Goal: Task Accomplishment & Management: Complete application form

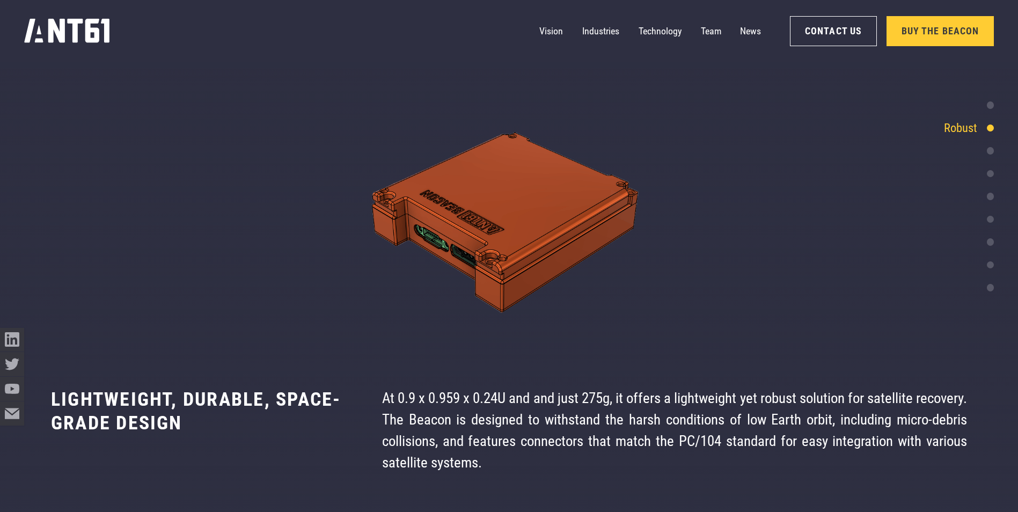
click at [472, 386] on div "Anywhere, any time Independent and continuous 2-way communication with your sat…" at bounding box center [509, 430] width 1018 height 163
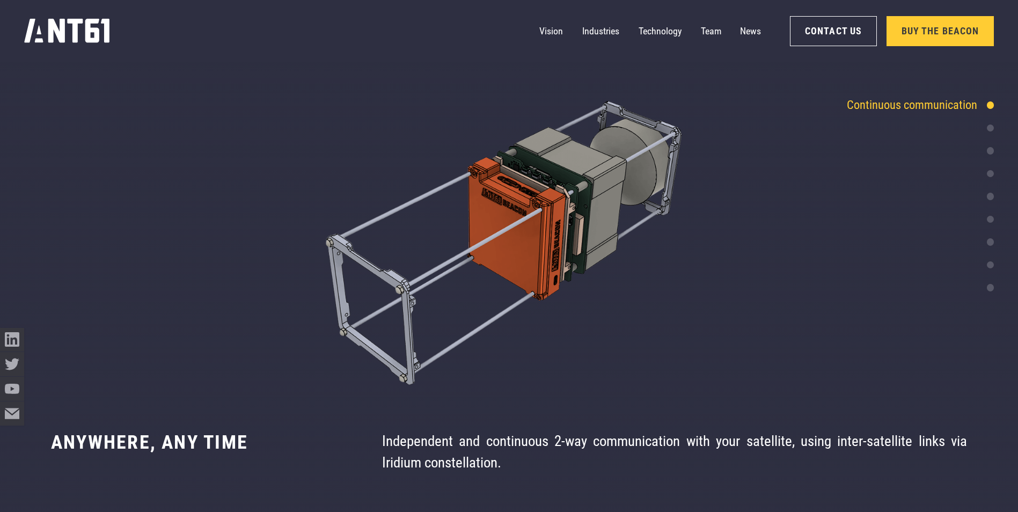
scroll to position [2441, 0]
drag, startPoint x: 568, startPoint y: 445, endPoint x: 587, endPoint y: 445, distance: 18.8
click at [587, 445] on div "Independent and continuous 2-way communication with your satellite, using inter…" at bounding box center [674, 451] width 585 height 43
drag, startPoint x: 587, startPoint y: 445, endPoint x: 547, endPoint y: 454, distance: 41.1
click at [547, 454] on div "Independent and continuous 2-way communication with your satellite, using inter…" at bounding box center [674, 451] width 585 height 43
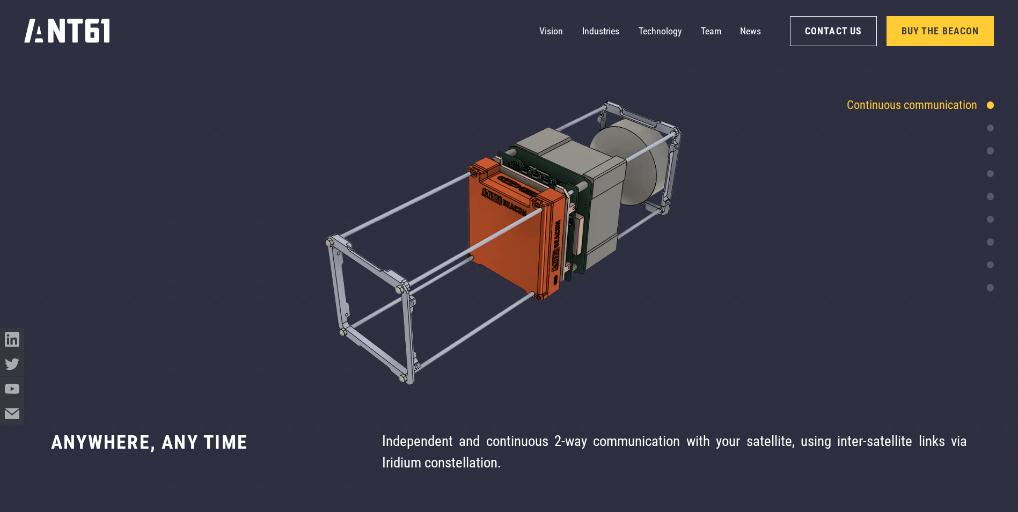
click at [485, 441] on div "Independent and continuous 2-way communication with your satellite, using inter…" at bounding box center [674, 451] width 585 height 43
click at [489, 441] on div "Independent and continuous 2-way communication with your satellite, using inter…" at bounding box center [674, 451] width 585 height 43
click at [815, 24] on link "Contact Us" at bounding box center [833, 31] width 87 height 30
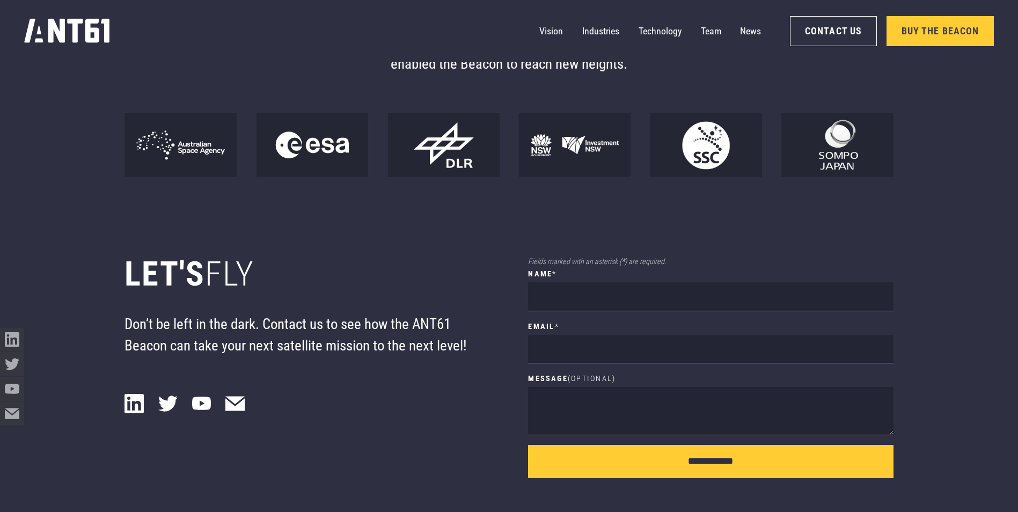
scroll to position [9060, 0]
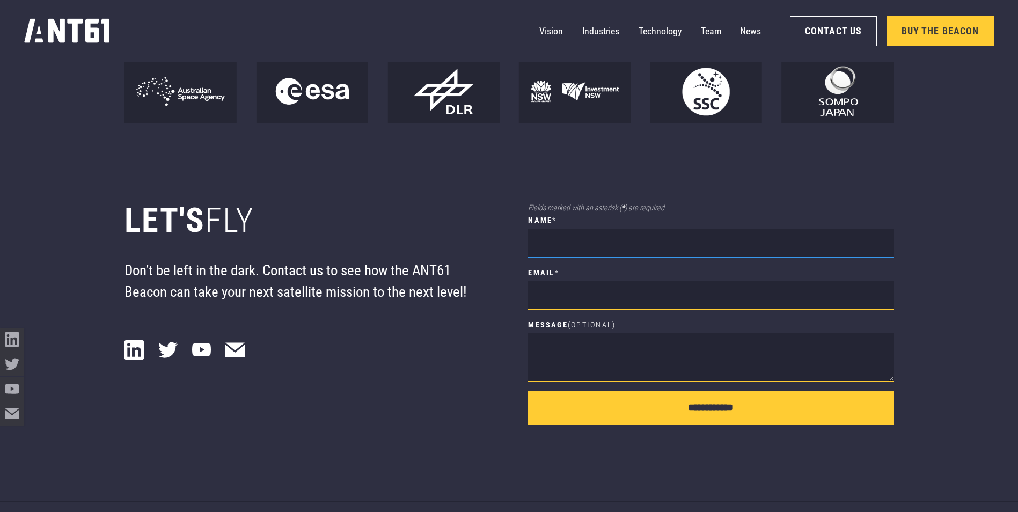
click at [591, 254] on input "name *" at bounding box center [710, 243] width 365 height 29
type input "**********"
click at [581, 369] on textarea "Message (Optional)" at bounding box center [710, 357] width 365 height 48
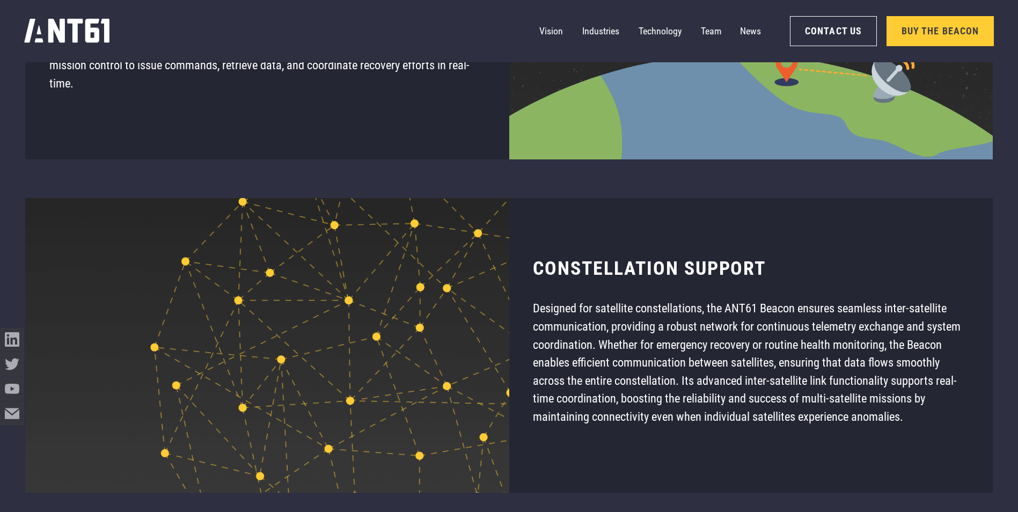
scroll to position [8309, 0]
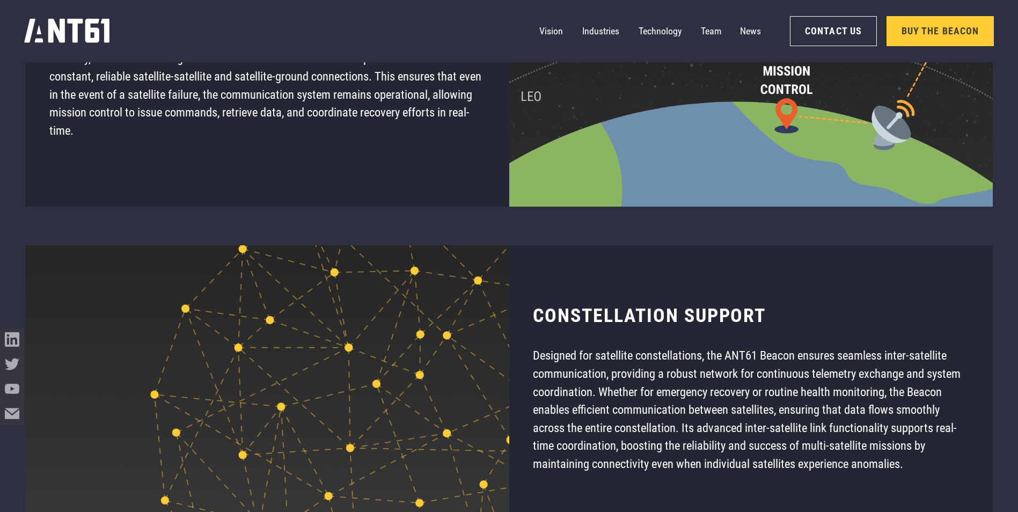
click at [576, 276] on div "Constellation support Designed for satellite constellations, the ANT61 Beacon e…" at bounding box center [750, 392] width 483 height 294
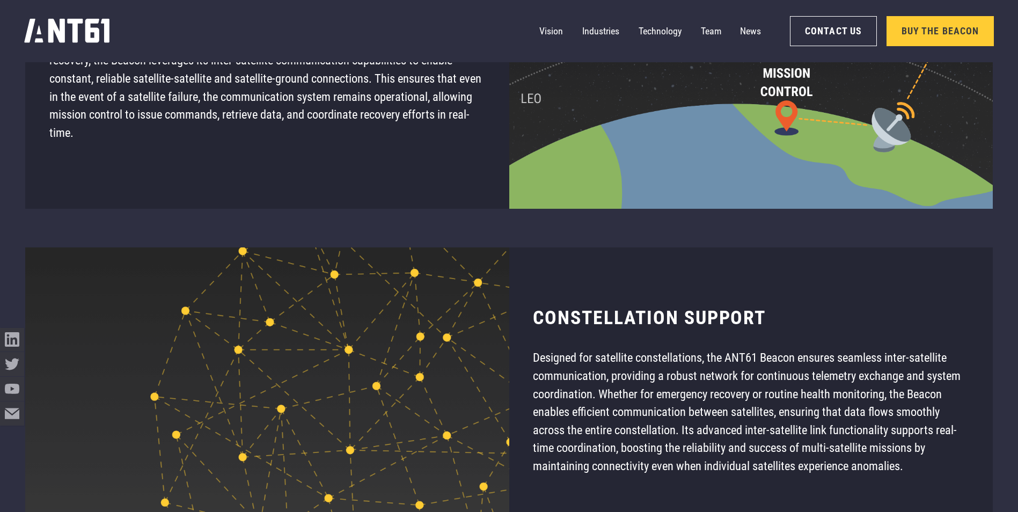
scroll to position [8363, 0]
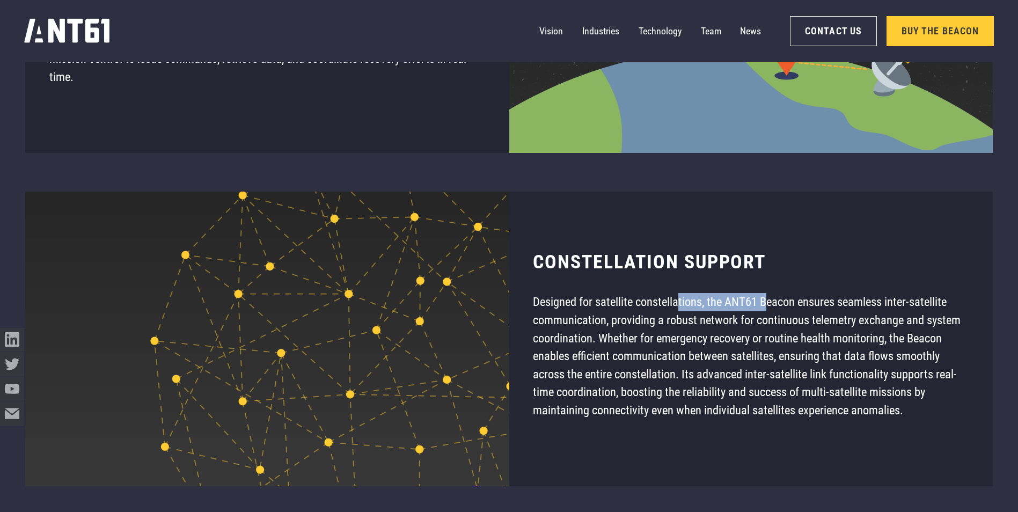
drag, startPoint x: 681, startPoint y: 307, endPoint x: 777, endPoint y: 319, distance: 96.2
click at [777, 319] on p "Designed for satellite constellations, the ANT61 Beacon ensures seamless inter-…" at bounding box center [751, 356] width 436 height 126
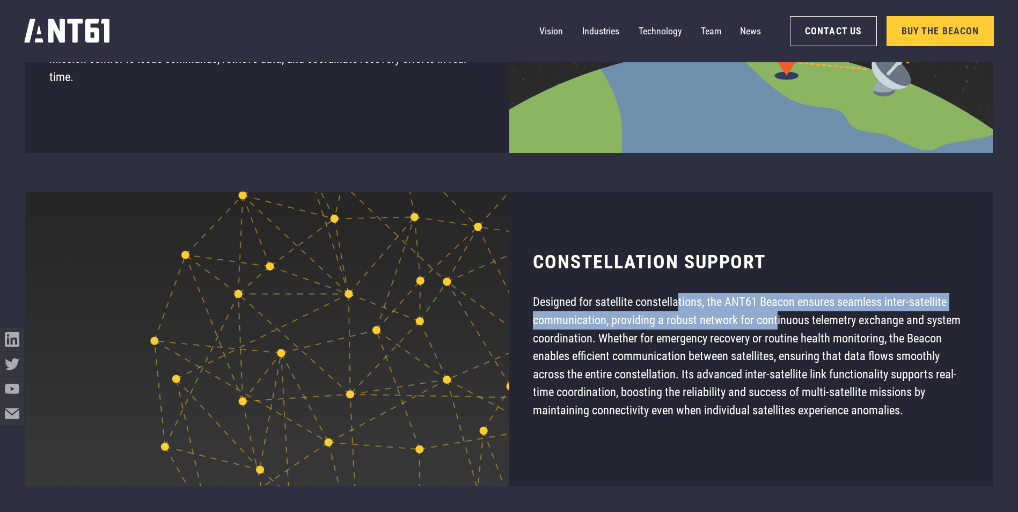
click at [676, 332] on p "Designed for satellite constellations, the ANT61 Beacon ensures seamless inter-…" at bounding box center [751, 356] width 436 height 126
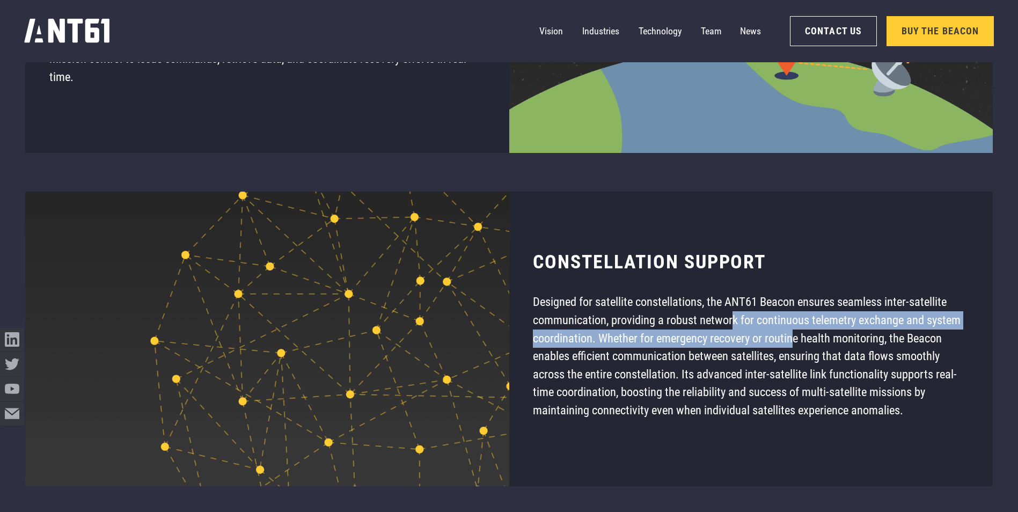
drag, startPoint x: 732, startPoint y: 330, endPoint x: 808, endPoint y: 340, distance: 76.2
click at [808, 340] on p "Designed for satellite constellations, the ANT61 Beacon ensures seamless inter-…" at bounding box center [751, 356] width 436 height 126
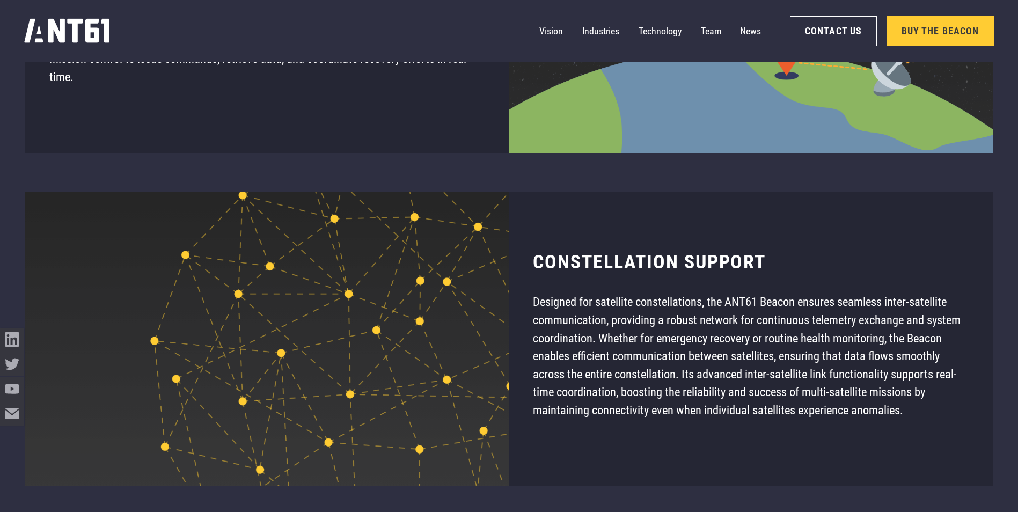
drag, startPoint x: 808, startPoint y: 340, endPoint x: 752, endPoint y: 380, distance: 68.5
click at [752, 380] on p "Designed for satellite constellations, the ANT61 Beacon ensures seamless inter-…" at bounding box center [751, 356] width 436 height 126
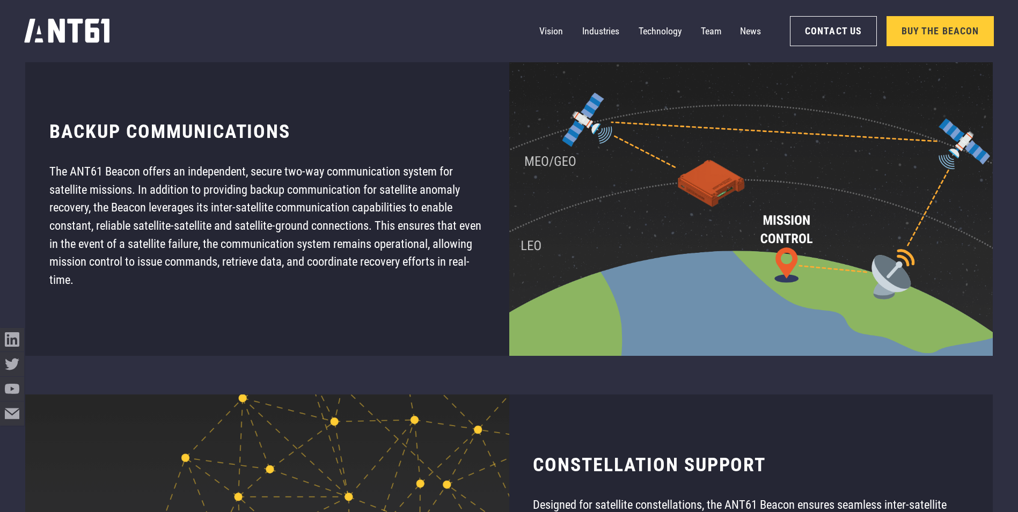
scroll to position [8094, 0]
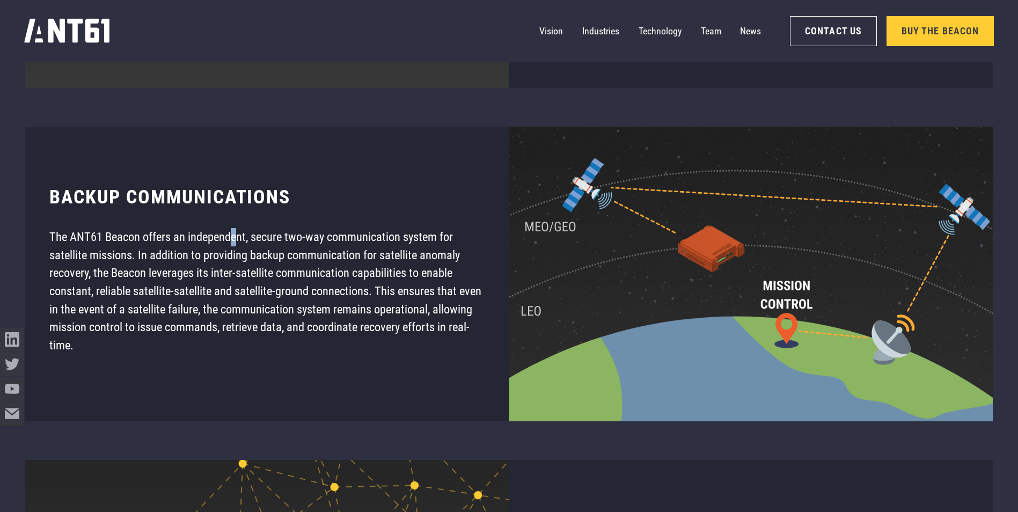
drag, startPoint x: 234, startPoint y: 242, endPoint x: 243, endPoint y: 244, distance: 9.3
drag, startPoint x: 243, startPoint y: 244, endPoint x: 366, endPoint y: 253, distance: 123.2
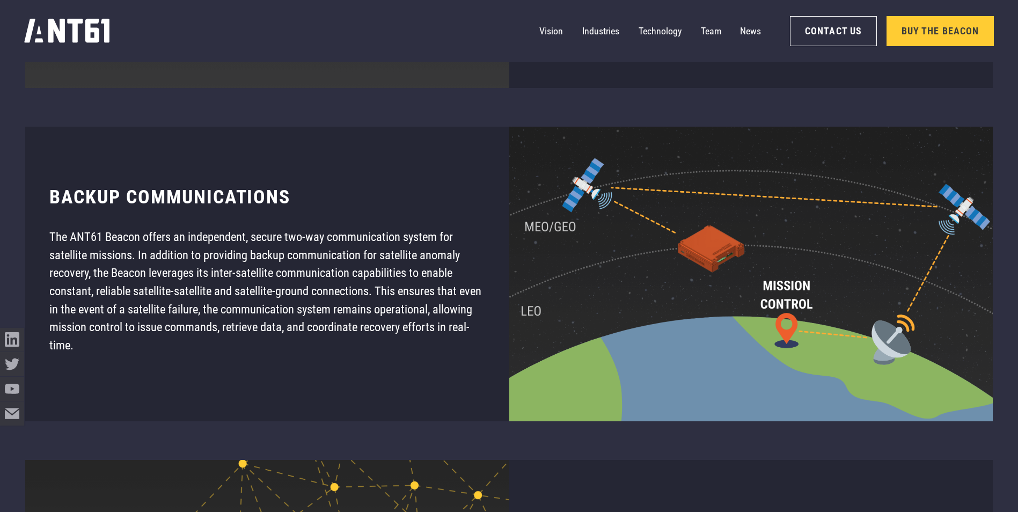
drag, startPoint x: 296, startPoint y: 300, endPoint x: 373, endPoint y: 298, distance: 77.3
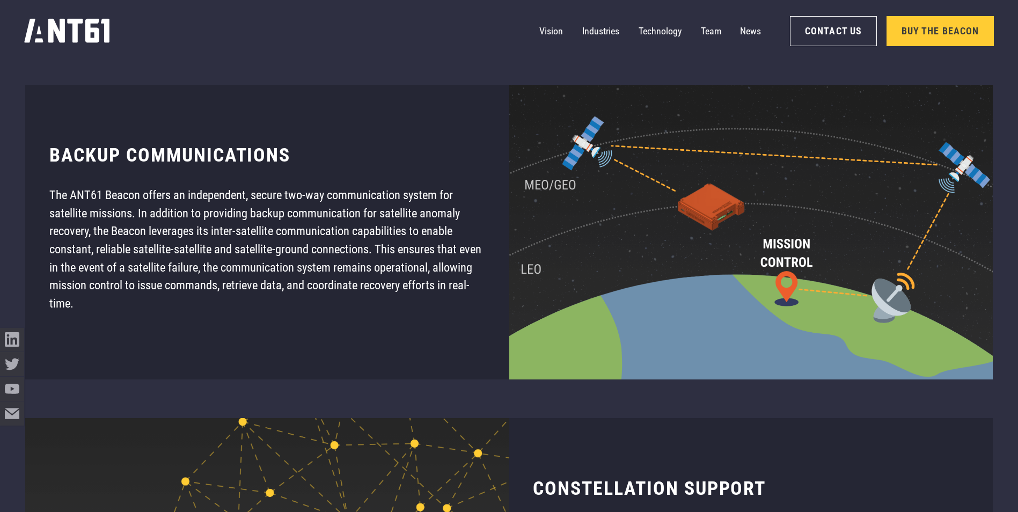
scroll to position [8148, 0]
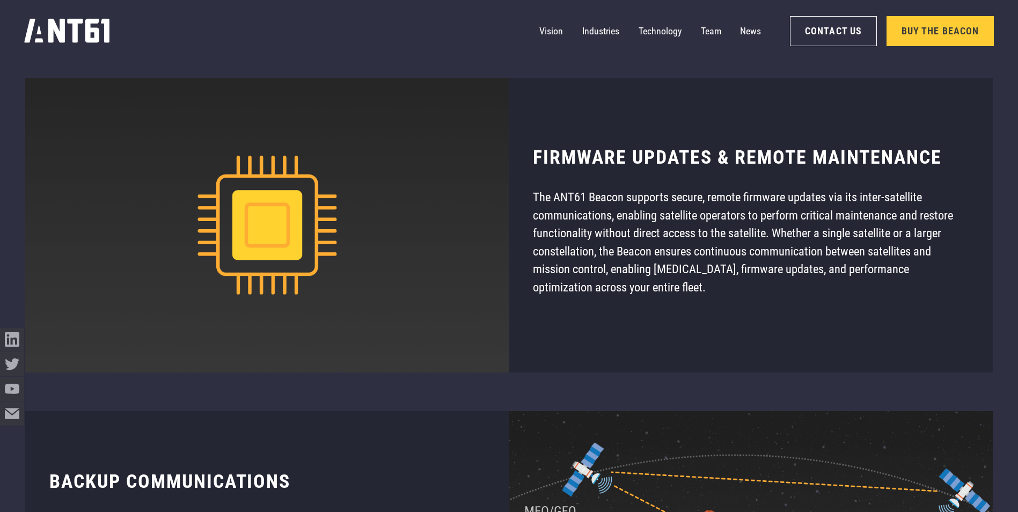
scroll to position [7773, 0]
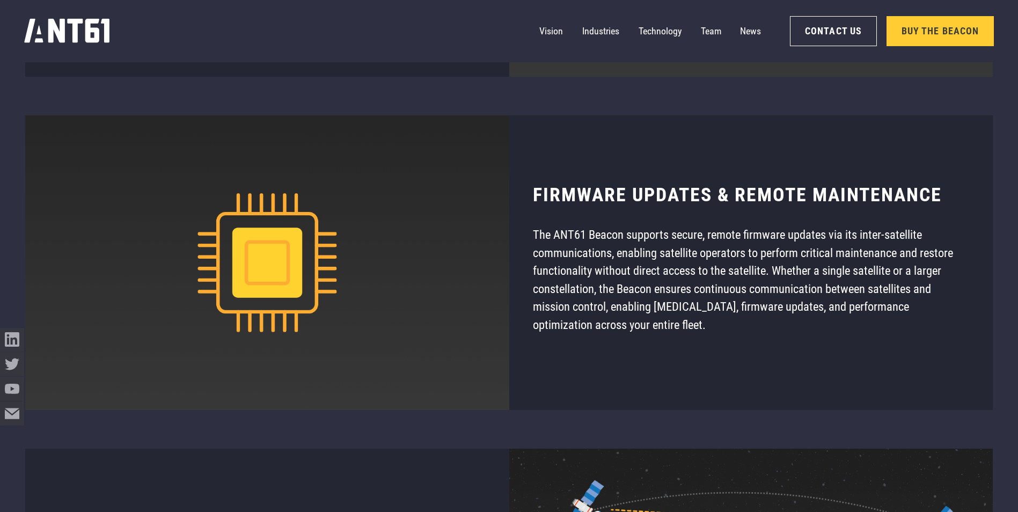
drag, startPoint x: 711, startPoint y: 335, endPoint x: 699, endPoint y: 333, distance: 12.1
click at [699, 333] on p "The ANT61 Beacon supports secure, remote firmware updates via its inter-satelli…" at bounding box center [751, 280] width 436 height 108
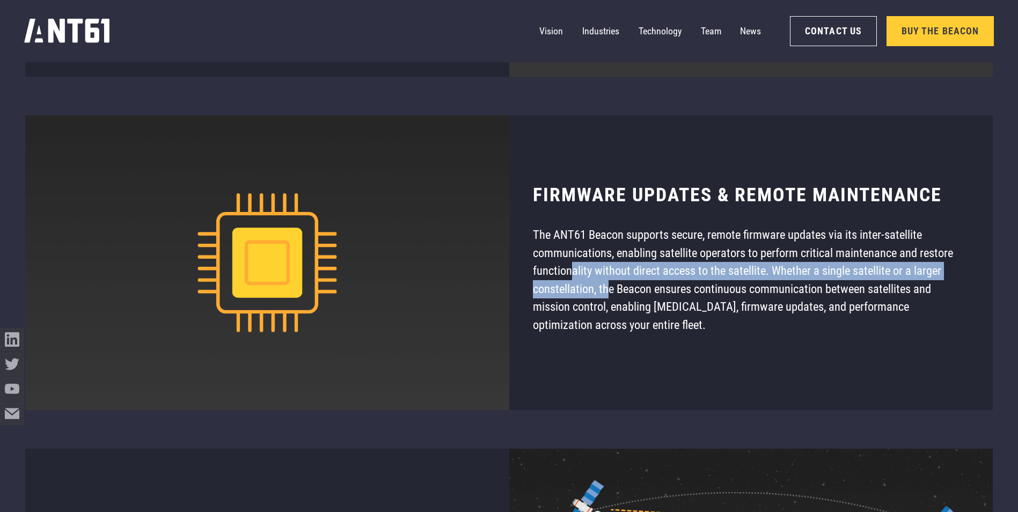
drag, startPoint x: 699, startPoint y: 333, endPoint x: 574, endPoint y: 282, distance: 134.8
click at [574, 282] on p "The ANT61 Beacon supports secure, remote firmware updates via its inter-satelli…" at bounding box center [751, 280] width 436 height 108
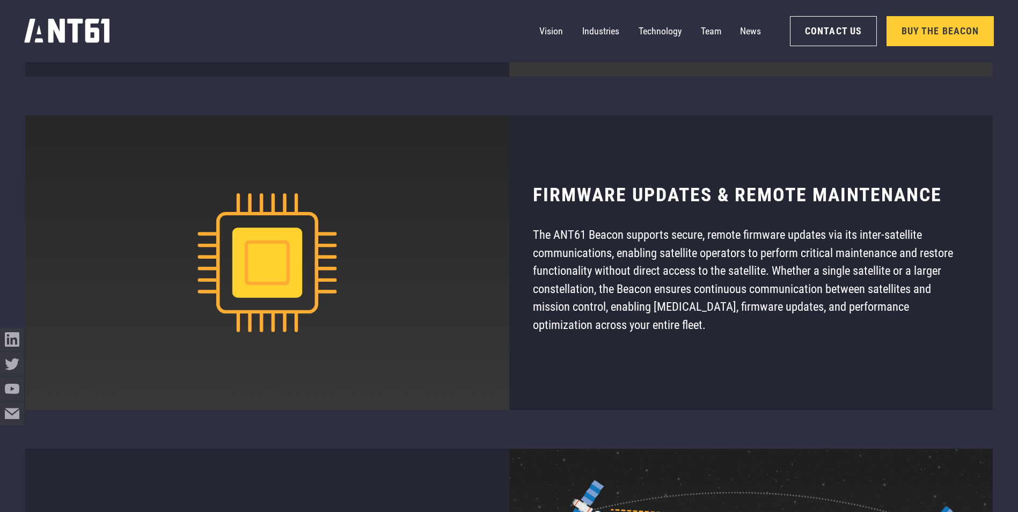
drag, startPoint x: 574, startPoint y: 282, endPoint x: 549, endPoint y: 251, distance: 40.1
click at [549, 251] on p "The ANT61 Beacon supports secure, remote firmware updates via its inter-satelli…" at bounding box center [751, 280] width 436 height 108
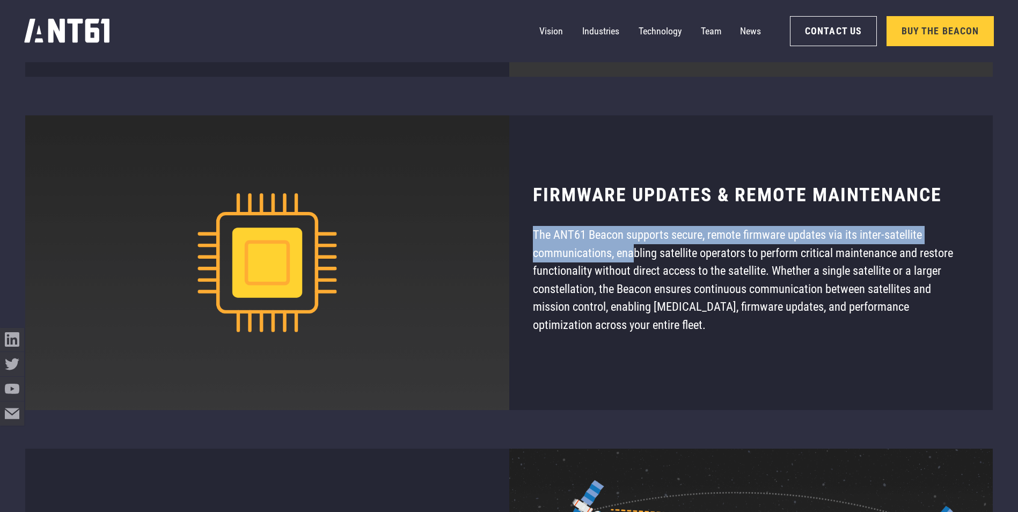
drag, startPoint x: 533, startPoint y: 237, endPoint x: 635, endPoint y: 256, distance: 104.3
click at [635, 256] on p "The ANT61 Beacon supports secure, remote firmware updates via its inter-satelli…" at bounding box center [751, 280] width 436 height 108
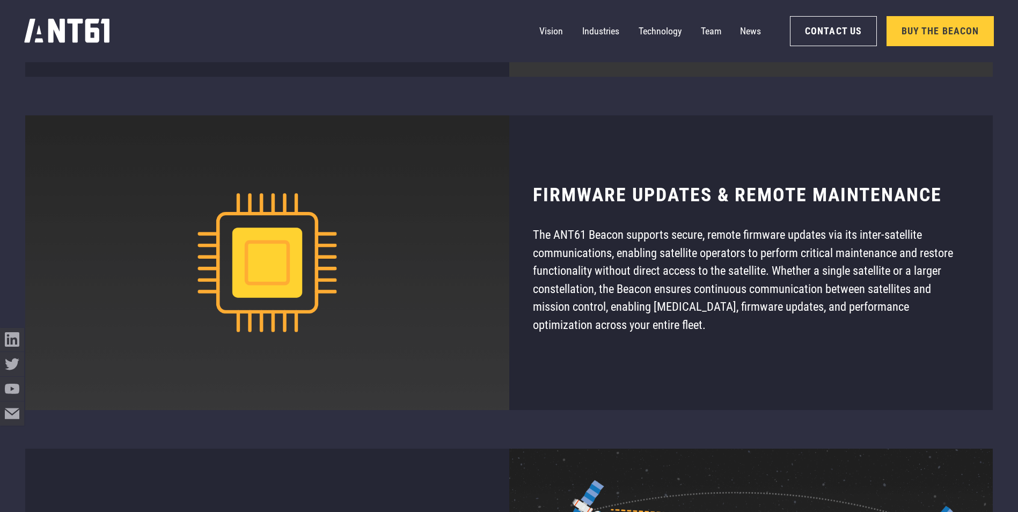
click at [766, 276] on p "The ANT61 Beacon supports secure, remote firmware updates via its inter-satelli…" at bounding box center [751, 280] width 436 height 108
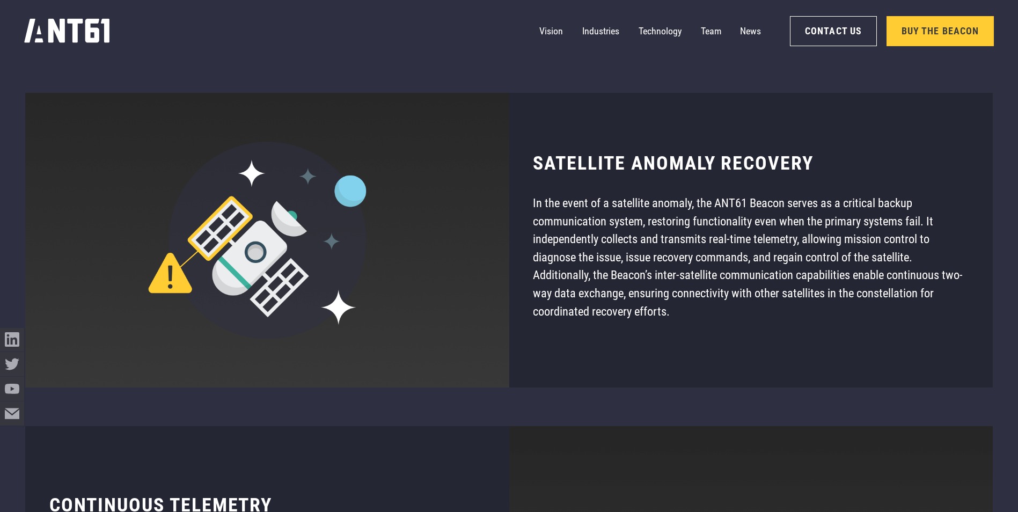
click at [708, 284] on p "In the event of a satellite anomaly, the ANT61 Beacon serves as a critical back…" at bounding box center [751, 257] width 436 height 126
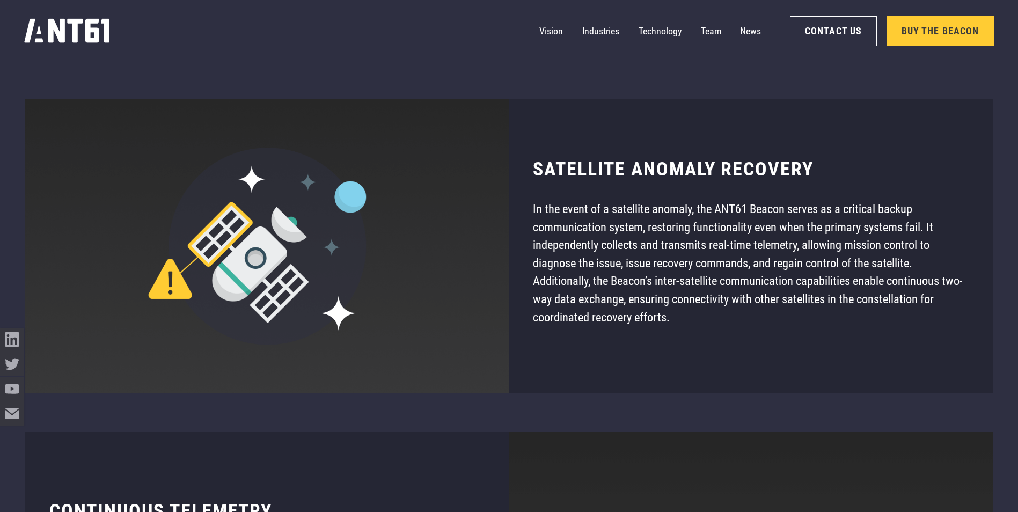
scroll to position [7129, 0]
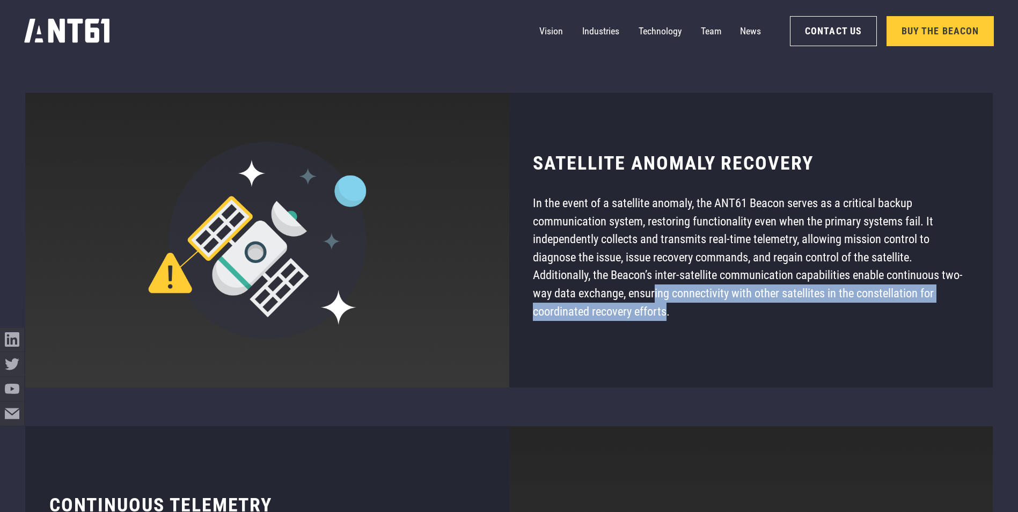
drag, startPoint x: 668, startPoint y: 321, endPoint x: 654, endPoint y: 304, distance: 22.1
click at [654, 304] on p "In the event of a satellite anomaly, the ANT61 Beacon serves as a critical back…" at bounding box center [751, 257] width 436 height 126
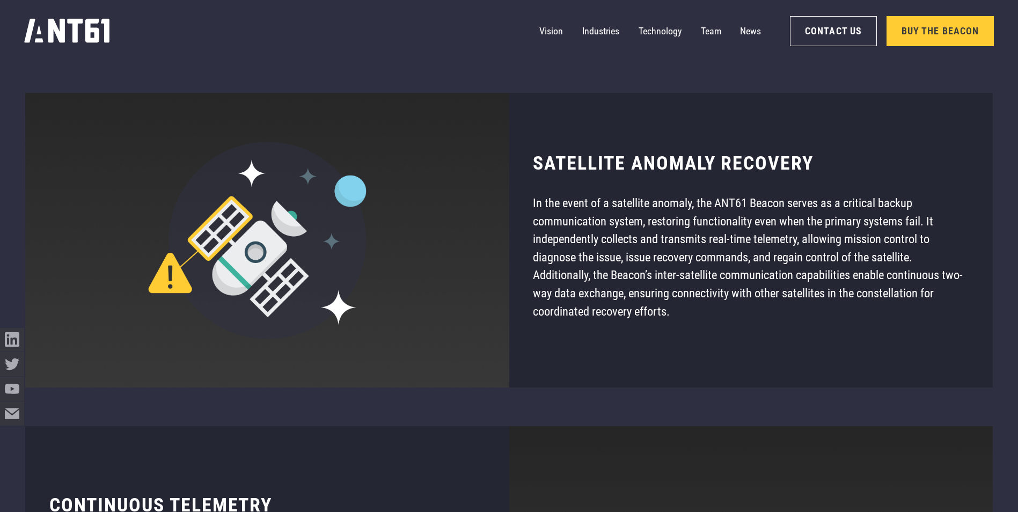
drag, startPoint x: 654, startPoint y: 304, endPoint x: 596, endPoint y: 251, distance: 79.0
click at [596, 251] on p "In the event of a satellite anomaly, the ANT61 Beacon serves as a critical back…" at bounding box center [751, 257] width 436 height 126
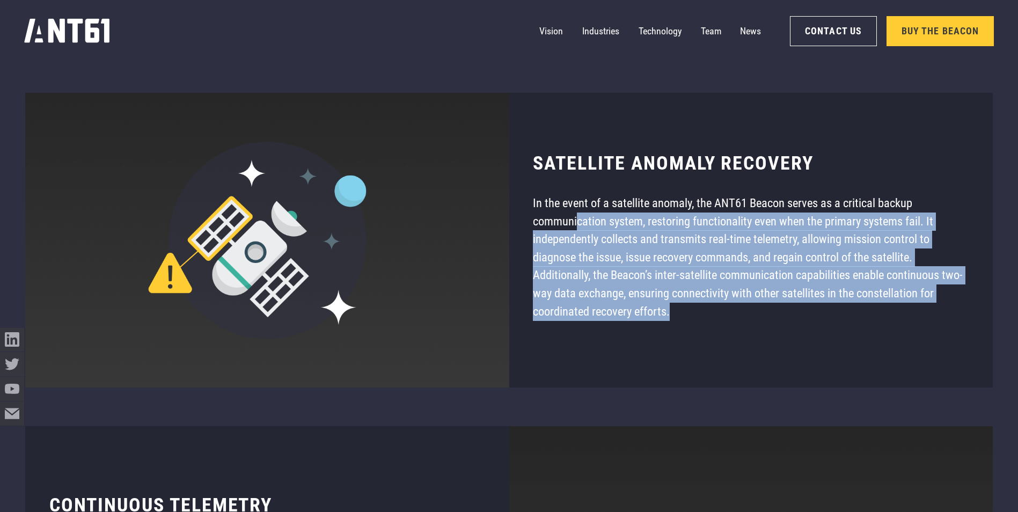
drag, startPoint x: 673, startPoint y: 319, endPoint x: 572, endPoint y: 232, distance: 132.7
click at [572, 232] on p "In the event of a satellite anomaly, the ANT61 Beacon serves as a critical back…" at bounding box center [751, 257] width 436 height 126
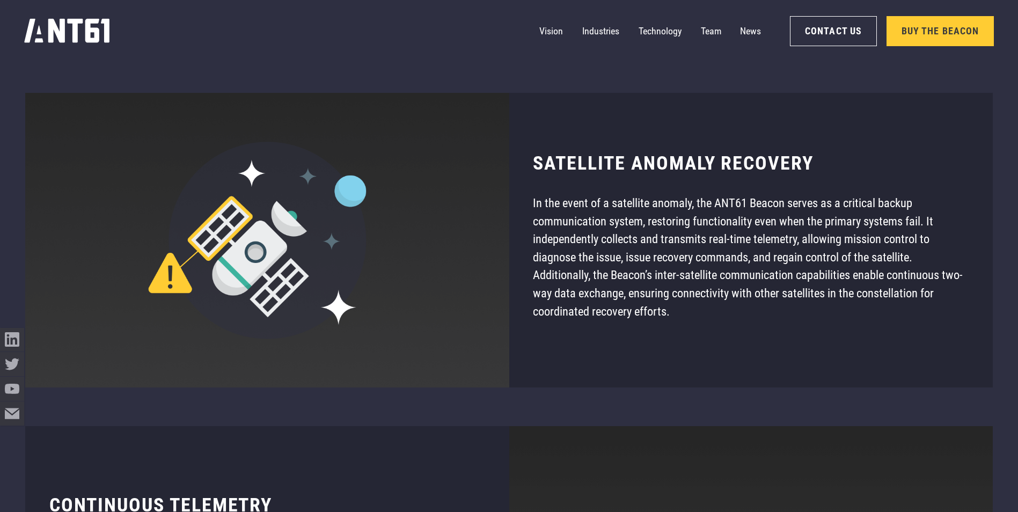
drag, startPoint x: 572, startPoint y: 232, endPoint x: 539, endPoint y: 209, distance: 40.5
click at [539, 209] on p "In the event of a satellite anomaly, the ANT61 Beacon serves as a critical back…" at bounding box center [751, 257] width 436 height 126
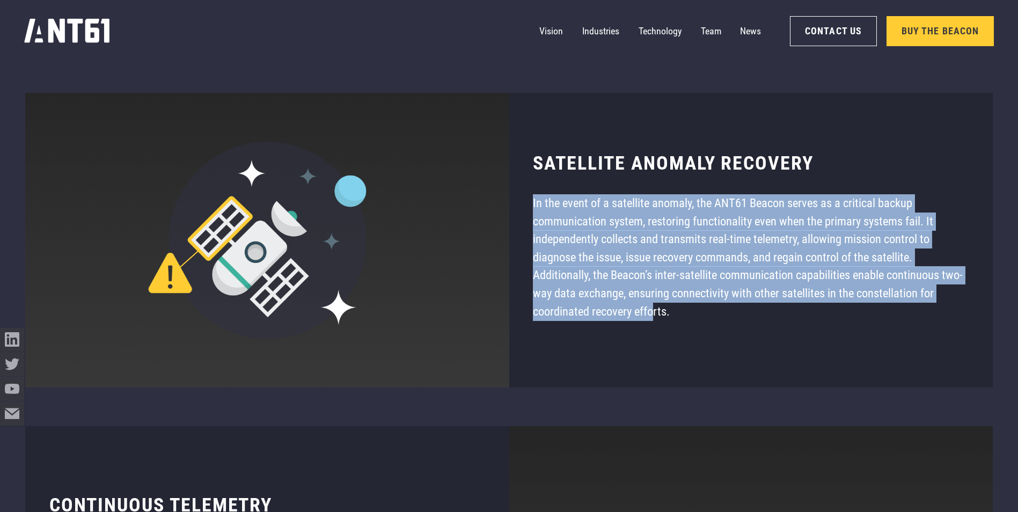
drag, startPoint x: 532, startPoint y: 211, endPoint x: 653, endPoint y: 318, distance: 161.5
click at [653, 318] on div "Satellite Anomaly Recovery In the event of a satellite anomaly, the ANT61 Beaco…" at bounding box center [750, 240] width 483 height 294
drag, startPoint x: 653, startPoint y: 318, endPoint x: 601, endPoint y: 282, distance: 62.9
click at [601, 282] on p "In the event of a satellite anomaly, the ANT61 Beacon serves as a critical back…" at bounding box center [751, 257] width 436 height 126
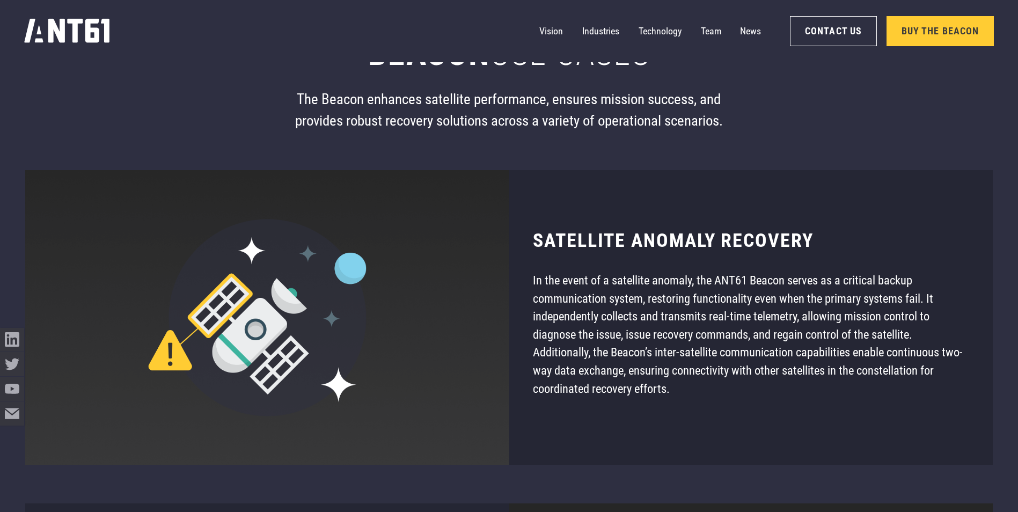
scroll to position [7022, 0]
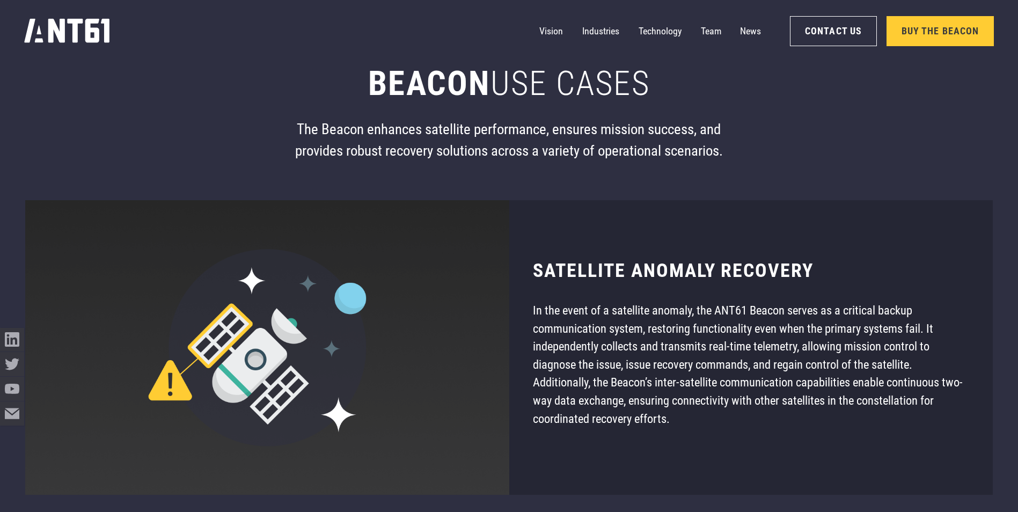
click at [665, 317] on p "In the event of a satellite anomaly, the ANT61 Beacon serves as a critical back…" at bounding box center [751, 364] width 436 height 126
drag, startPoint x: 696, startPoint y: 318, endPoint x: 780, endPoint y: 315, distance: 83.7
click at [780, 315] on p "In the event of a satellite anomaly, the ANT61 Beacon serves as a critical back…" at bounding box center [751, 364] width 436 height 126
drag, startPoint x: 780, startPoint y: 315, endPoint x: 861, endPoint y: 319, distance: 81.6
click at [861, 319] on p "In the event of a satellite anomaly, the ANT61 Beacon serves as a critical back…" at bounding box center [751, 364] width 436 height 126
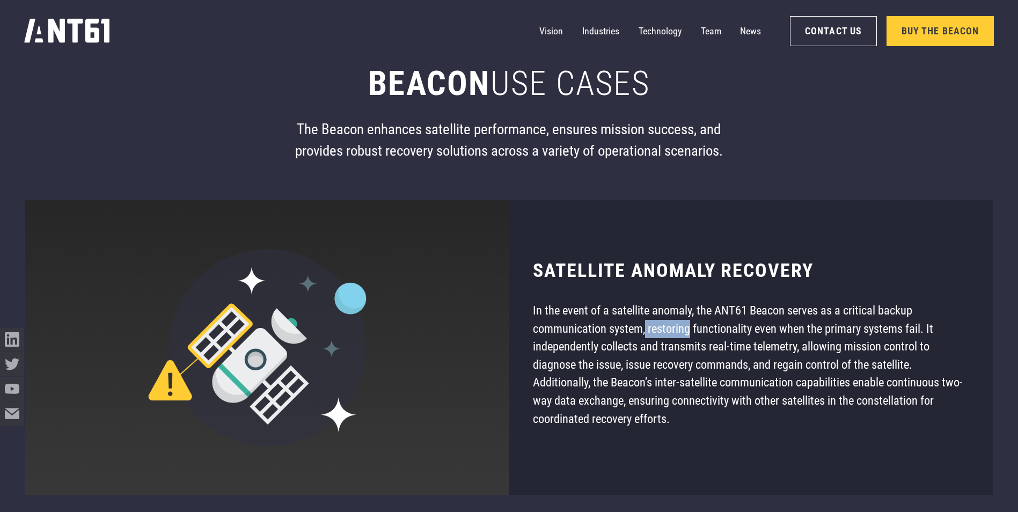
drag, startPoint x: 653, startPoint y: 337, endPoint x: 709, endPoint y: 343, distance: 55.6
click at [709, 343] on p "In the event of a satellite anomaly, the ANT61 Beacon serves as a critical back…" at bounding box center [751, 364] width 436 height 126
drag, startPoint x: 709, startPoint y: 343, endPoint x: 833, endPoint y: 334, distance: 124.2
click at [833, 334] on p "In the event of a satellite anomaly, the ANT61 Beacon serves as a critical back…" at bounding box center [751, 364] width 436 height 126
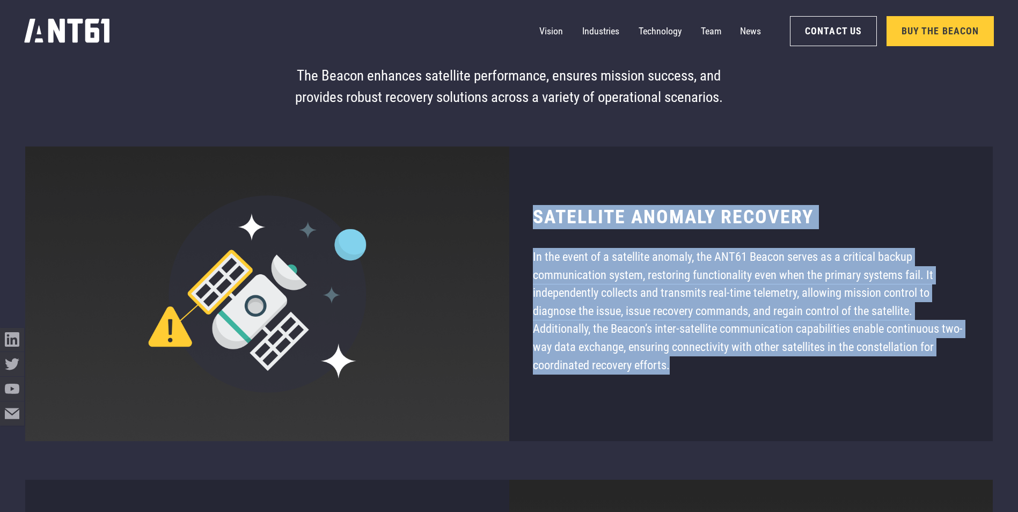
drag, startPoint x: 680, startPoint y: 371, endPoint x: 520, endPoint y: 229, distance: 213.5
click at [520, 229] on div "Satellite Anomaly Recovery In the event of a satellite anomaly, the ANT61 Beaco…" at bounding box center [750, 293] width 483 height 294
copy div "Satellite Anomaly Recovery In the event of a satellite anomaly, the ANT61 Beaco…"
click at [600, 348] on p "In the event of a satellite anomaly, the ANT61 Beacon serves as a critical back…" at bounding box center [751, 311] width 436 height 126
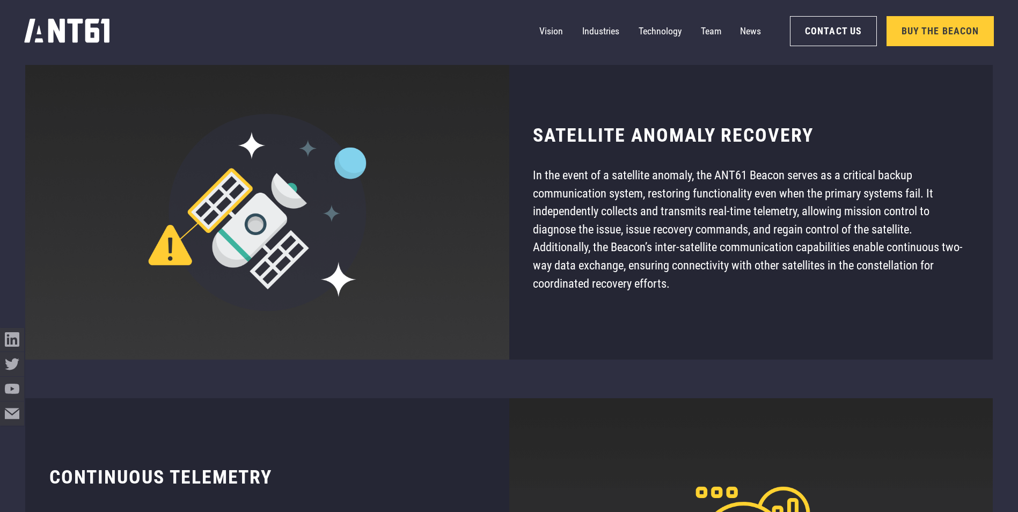
scroll to position [7182, 0]
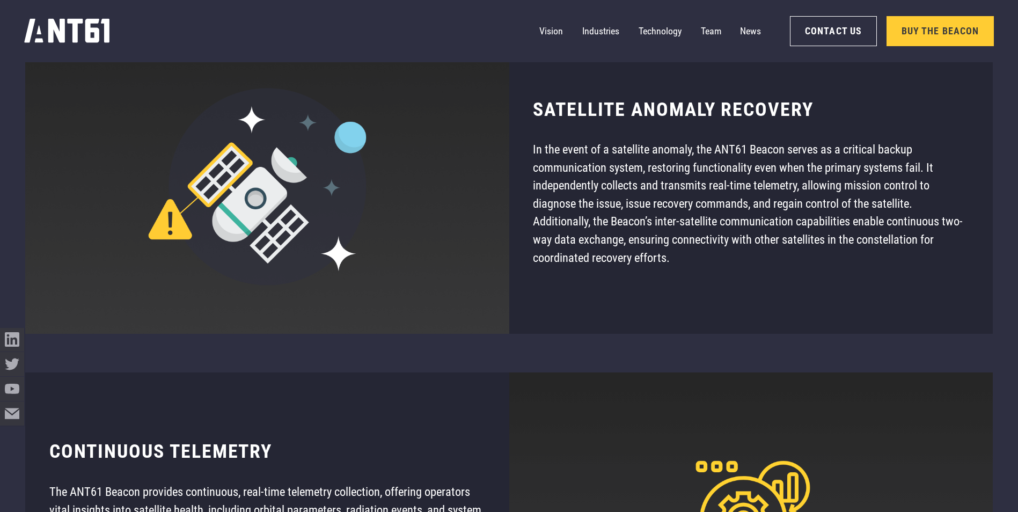
click at [801, 212] on p "In the event of a satellite anomaly, the ANT61 Beacon serves as a critical back…" at bounding box center [751, 204] width 436 height 126
click at [644, 257] on p "In the event of a satellite anomaly, the ANT61 Beacon serves as a critical back…" at bounding box center [751, 204] width 436 height 126
click at [624, 255] on p "In the event of a satellite anomaly, the ANT61 Beacon serves as a critical back…" at bounding box center [751, 204] width 436 height 126
click at [624, 249] on p "In the event of a satellite anomaly, the ANT61 Beacon serves as a critical back…" at bounding box center [751, 204] width 436 height 126
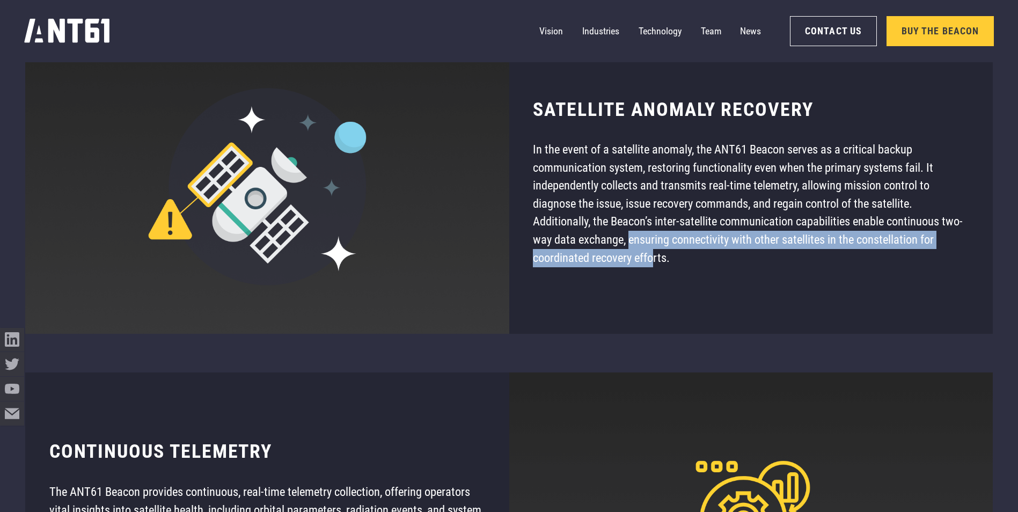
drag, startPoint x: 628, startPoint y: 251, endPoint x: 658, endPoint y: 261, distance: 31.9
click at [658, 261] on p "In the event of a satellite anomaly, the ANT61 Beacon serves as a critical back…" at bounding box center [751, 204] width 436 height 126
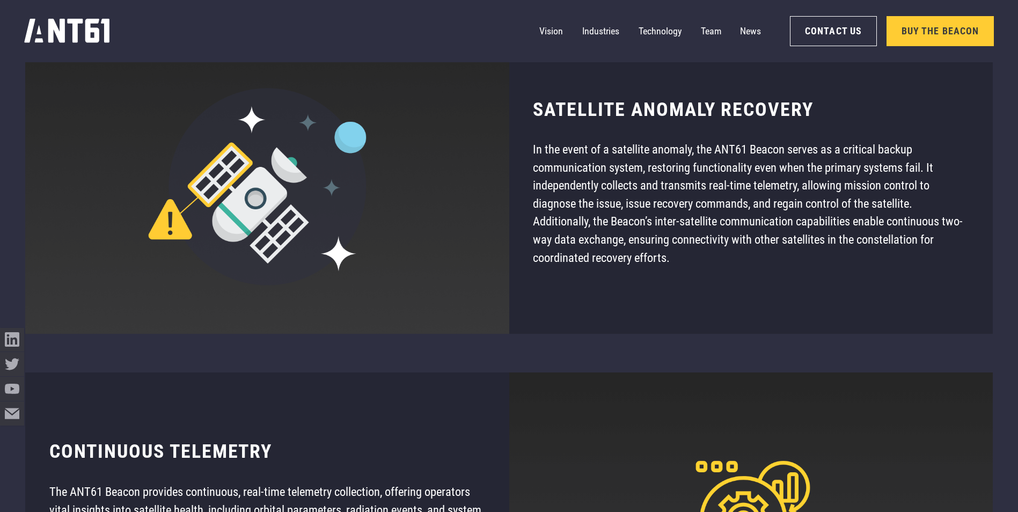
drag, startPoint x: 658, startPoint y: 261, endPoint x: 677, endPoint y: 266, distance: 19.9
click at [677, 266] on p "In the event of a satellite anomaly, the ANT61 Beacon serves as a critical back…" at bounding box center [751, 204] width 436 height 126
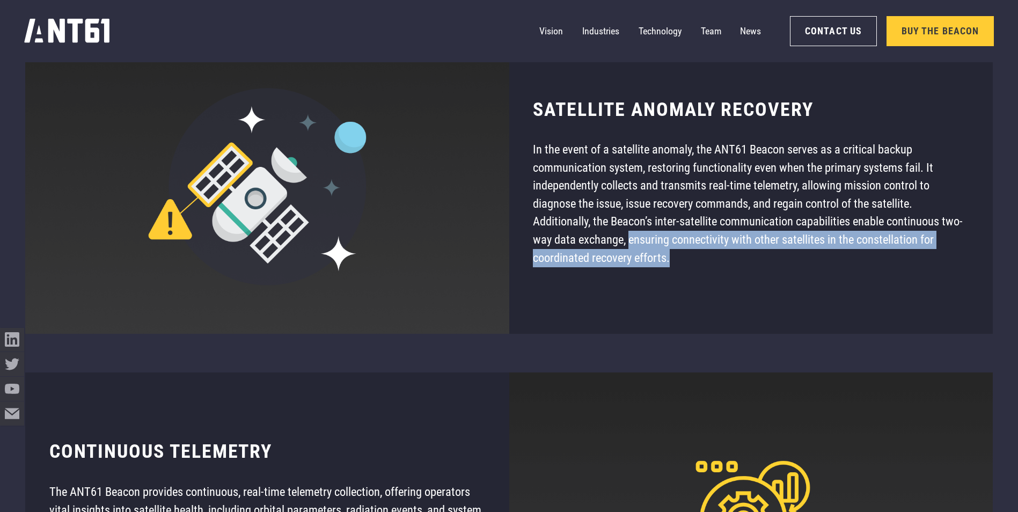
drag, startPoint x: 674, startPoint y: 266, endPoint x: 631, endPoint y: 251, distance: 45.8
click at [631, 251] on p "In the event of a satellite anomaly, the ANT61 Beacon serves as a critical back…" at bounding box center [751, 204] width 436 height 126
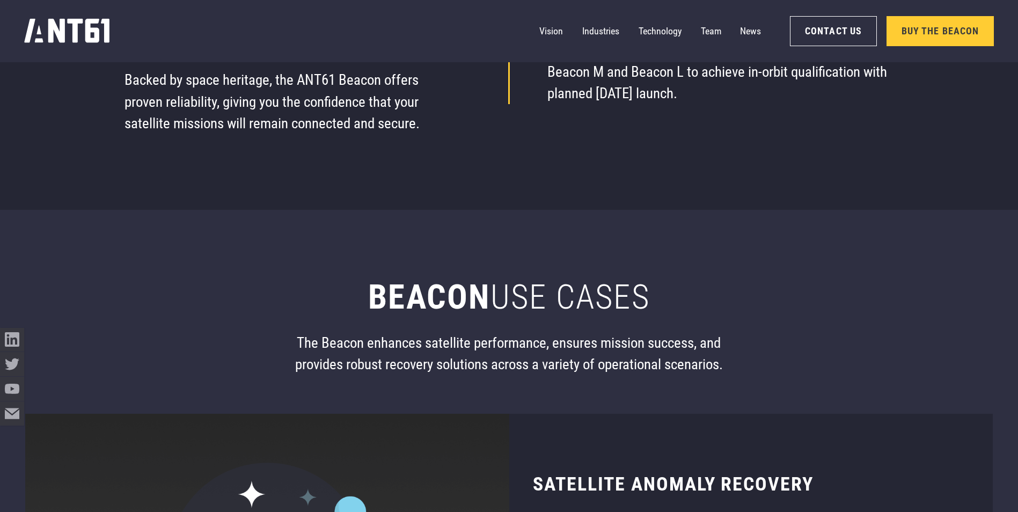
scroll to position [6807, 0]
click at [473, 361] on p "The Beacon enhances satellite performance, ensures mission success, and provide…" at bounding box center [508, 354] width 461 height 43
drag, startPoint x: 437, startPoint y: 350, endPoint x: 505, endPoint y: 351, distance: 68.1
click at [505, 351] on p "The Beacon enhances satellite performance, ensures mission success, and provide…" at bounding box center [508, 354] width 461 height 43
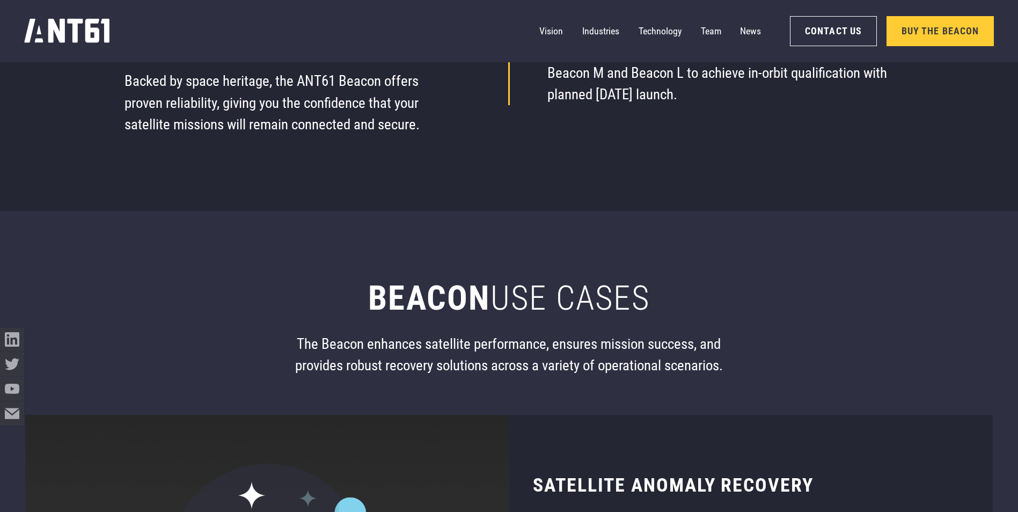
drag, startPoint x: 505, startPoint y: 351, endPoint x: 543, endPoint y: 350, distance: 37.6
click at [543, 350] on p "The Beacon enhances satellite performance, ensures mission success, and provide…" at bounding box center [508, 354] width 461 height 43
drag, startPoint x: 554, startPoint y: 350, endPoint x: 714, endPoint y: 357, distance: 160.5
click at [714, 357] on p "The Beacon enhances satellite performance, ensures mission success, and provide…" at bounding box center [508, 354] width 461 height 43
drag, startPoint x: 714, startPoint y: 357, endPoint x: 617, endPoint y: 378, distance: 98.8
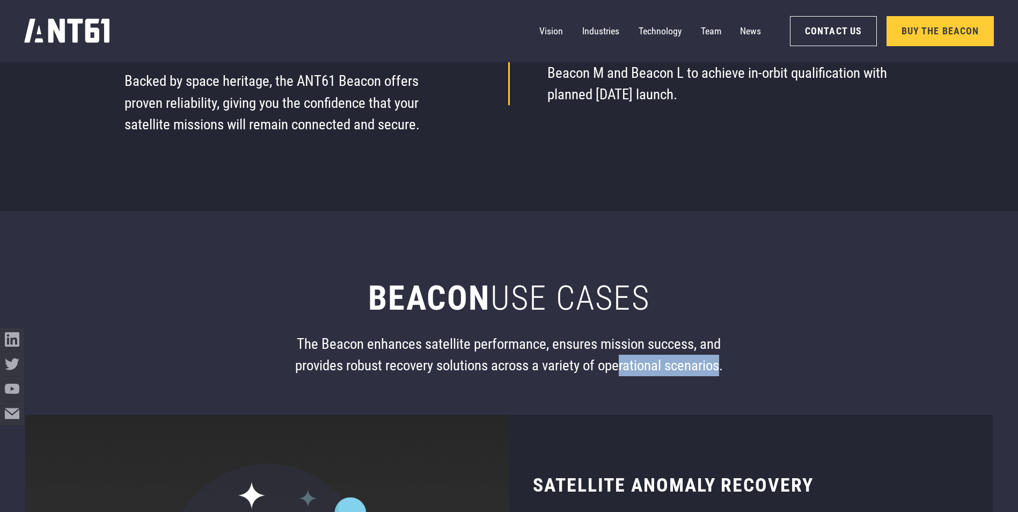
click at [617, 377] on p "The Beacon enhances satellite performance, ensures mission success, and provide…" at bounding box center [508, 354] width 461 height 43
drag, startPoint x: 617, startPoint y: 378, endPoint x: 531, endPoint y: 377, distance: 86.4
click at [531, 377] on p "The Beacon enhances satellite performance, ensures mission success, and provide…" at bounding box center [508, 354] width 461 height 43
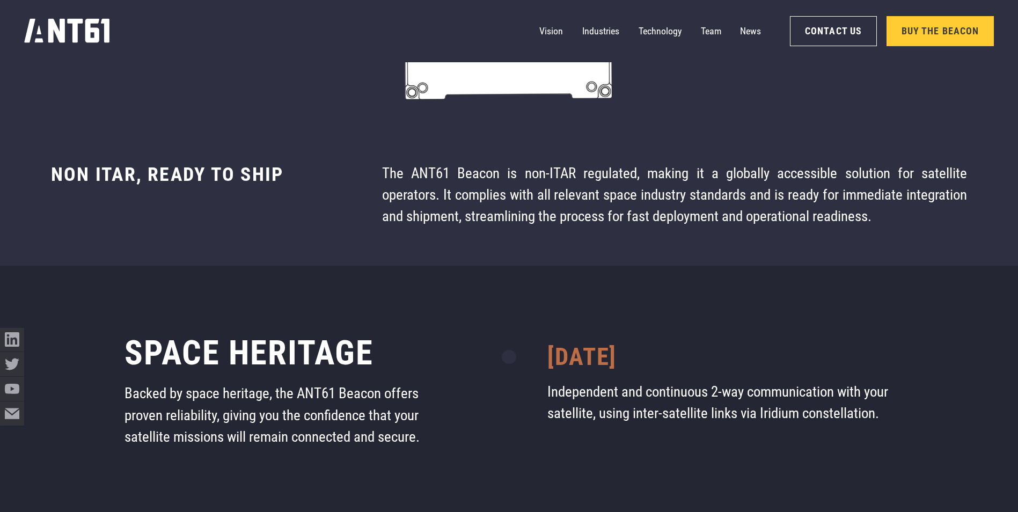
scroll to position [5895, 0]
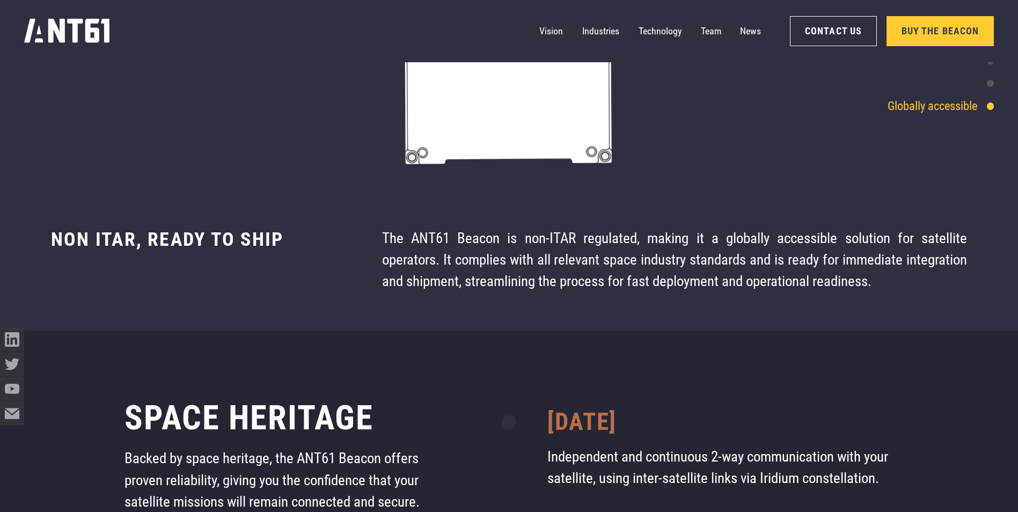
click at [548, 254] on div "The ANT61 Beacon is non-ITAR regulated, making it a globally accessible solutio…" at bounding box center [674, 259] width 585 height 65
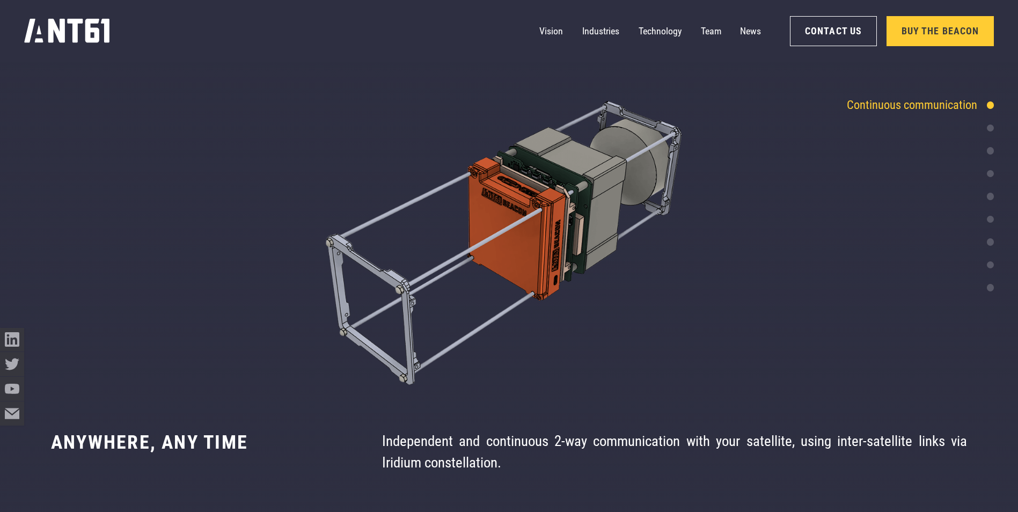
scroll to position [2441, 0]
click at [295, 351] on img at bounding box center [509, 244] width 1018 height 296
click at [281, 170] on img at bounding box center [509, 244] width 1018 height 296
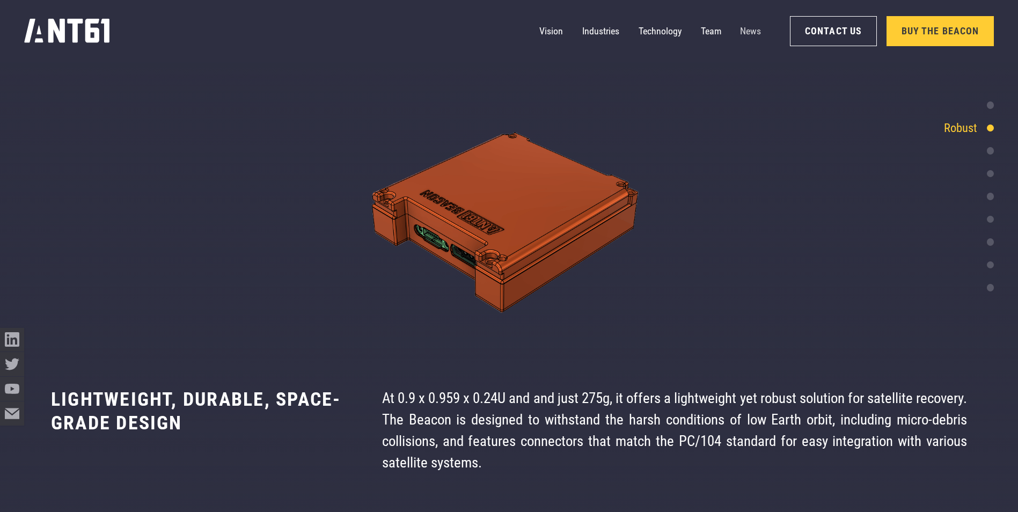
scroll to position [2850, 0]
click at [745, 33] on link "News" at bounding box center [750, 31] width 21 height 24
click at [848, 33] on link "Contact Us" at bounding box center [833, 31] width 87 height 30
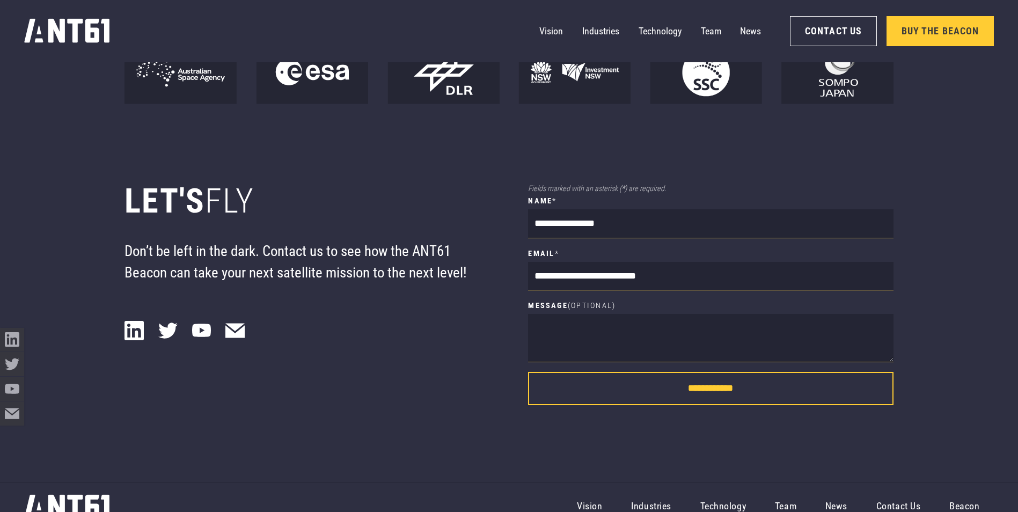
scroll to position [9107, 0]
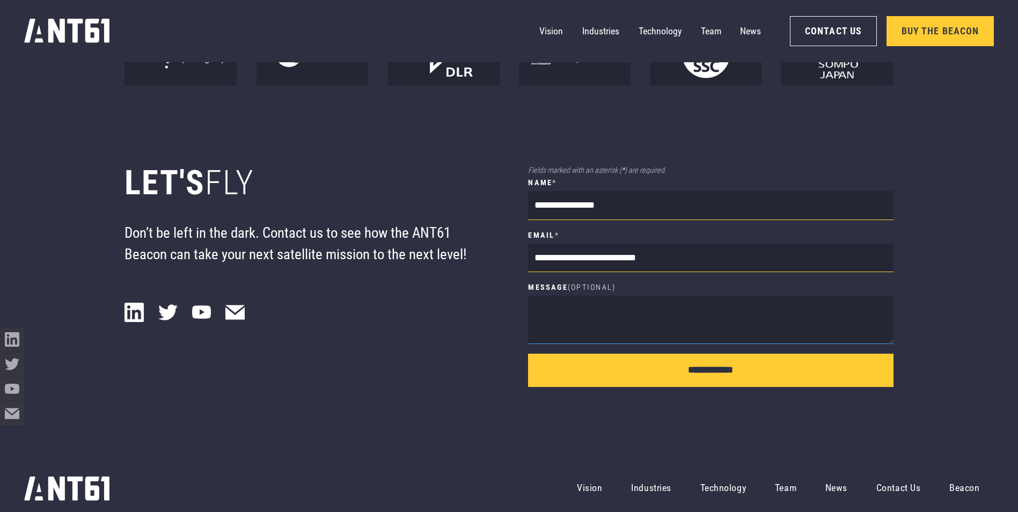
click at [623, 326] on textarea "Message (Optional)" at bounding box center [710, 320] width 365 height 48
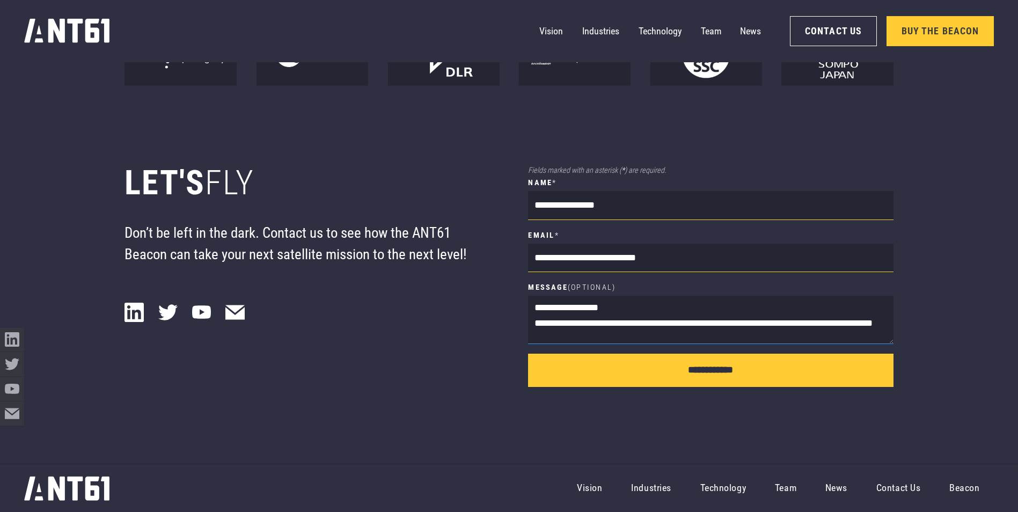
scroll to position [1, 0]
type textarea "**********"
click at [714, 138] on div "**********" at bounding box center [508, 275] width 768 height 378
